Goal: Information Seeking & Learning: Learn about a topic

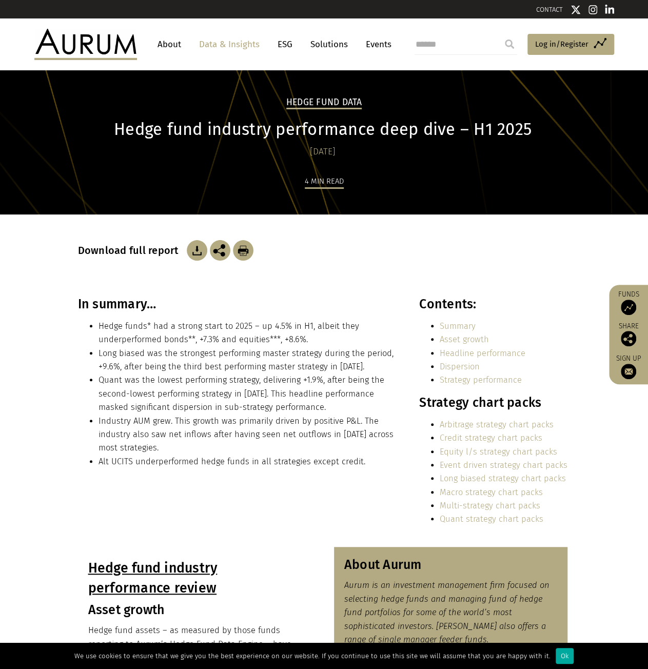
click at [205, 43] on link "Data & Insights" at bounding box center [229, 44] width 71 height 19
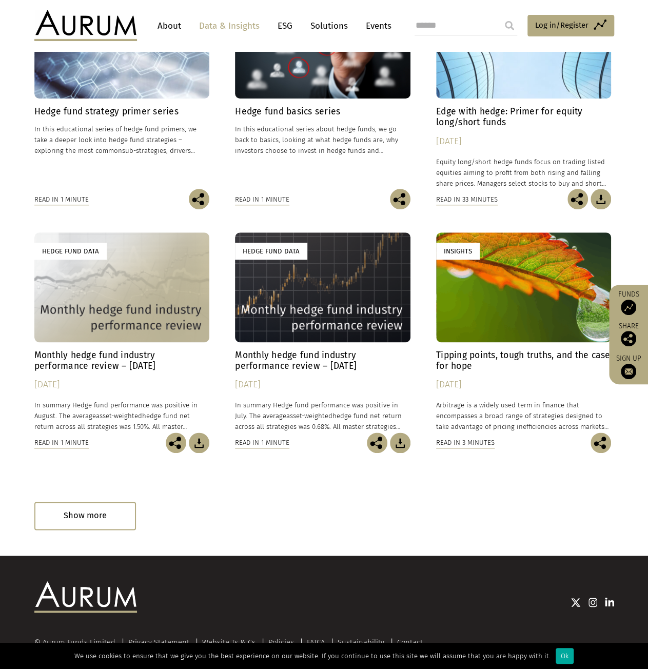
scroll to position [414, 0]
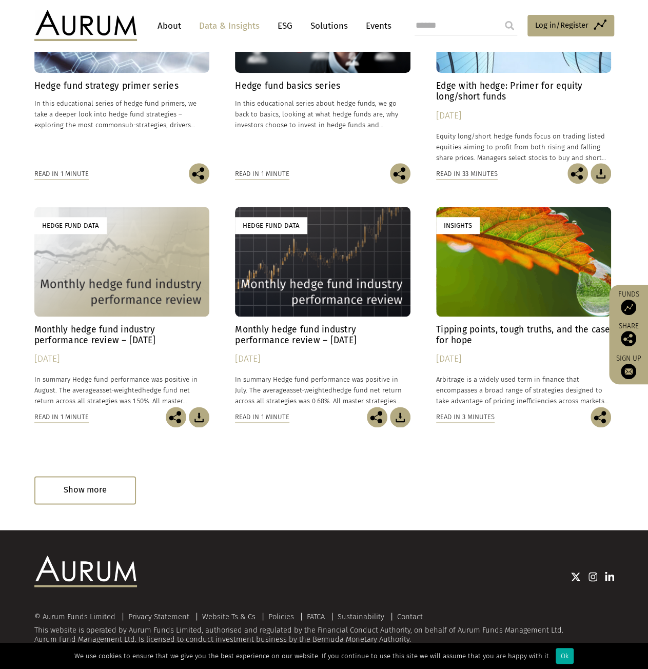
click at [141, 330] on h4 "Monthly hedge fund industry performance review – August 2025" at bounding box center [121, 335] width 175 height 22
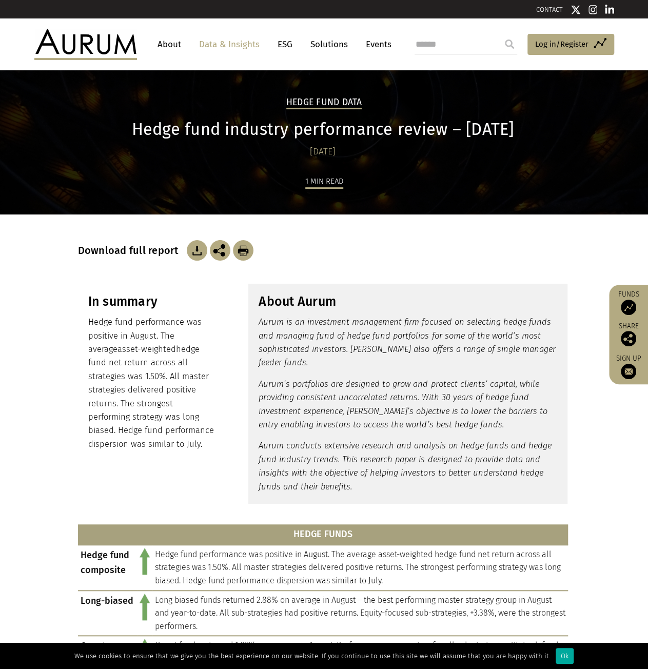
click at [173, 43] on link "About" at bounding box center [169, 44] width 34 height 19
